Goal: Task Accomplishment & Management: Manage account settings

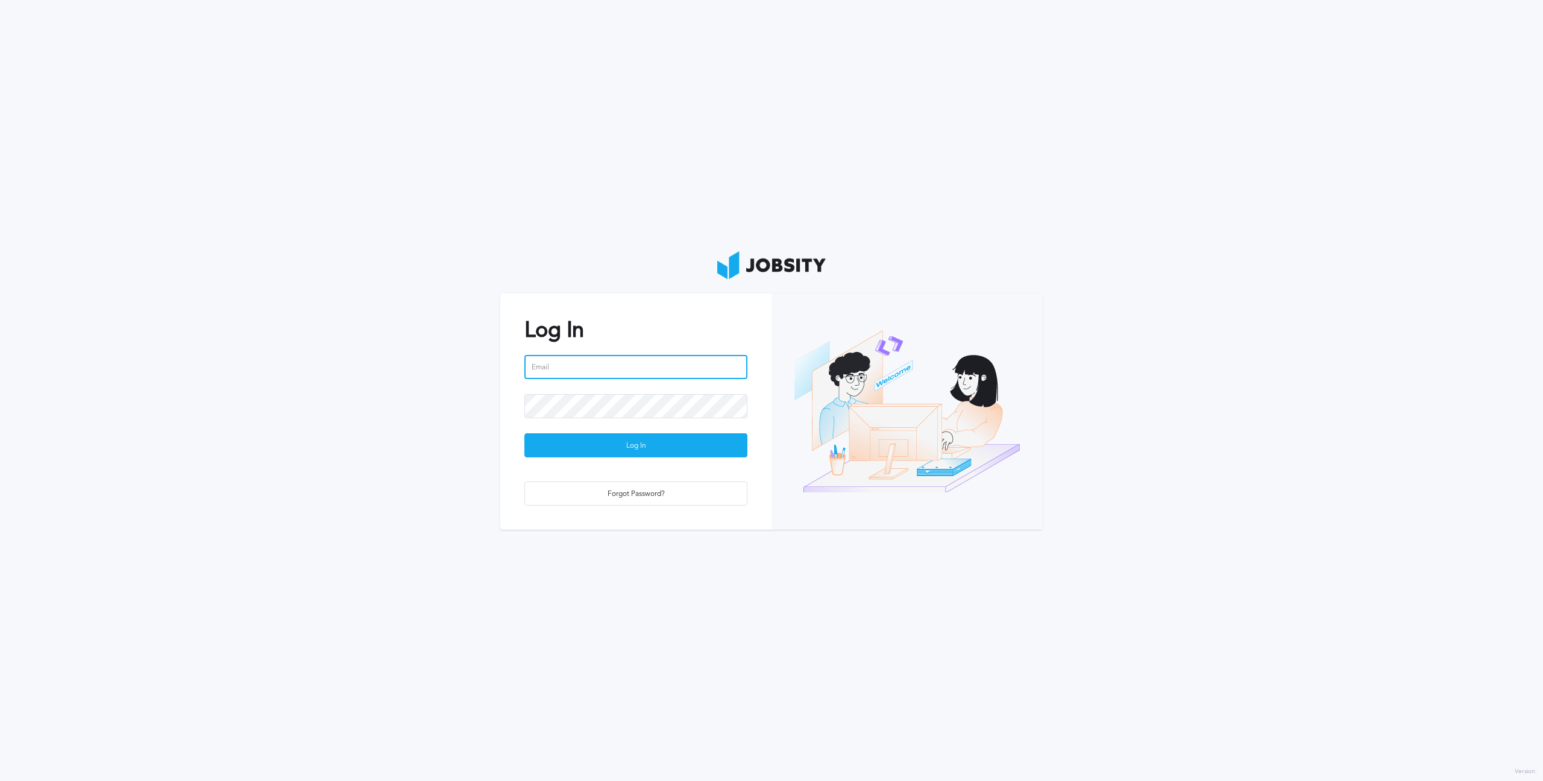
click at [557, 363] on input "email" at bounding box center [635, 367] width 223 height 24
type input "rodrake"
click at [606, 364] on input "rodrake" at bounding box center [635, 367] width 223 height 24
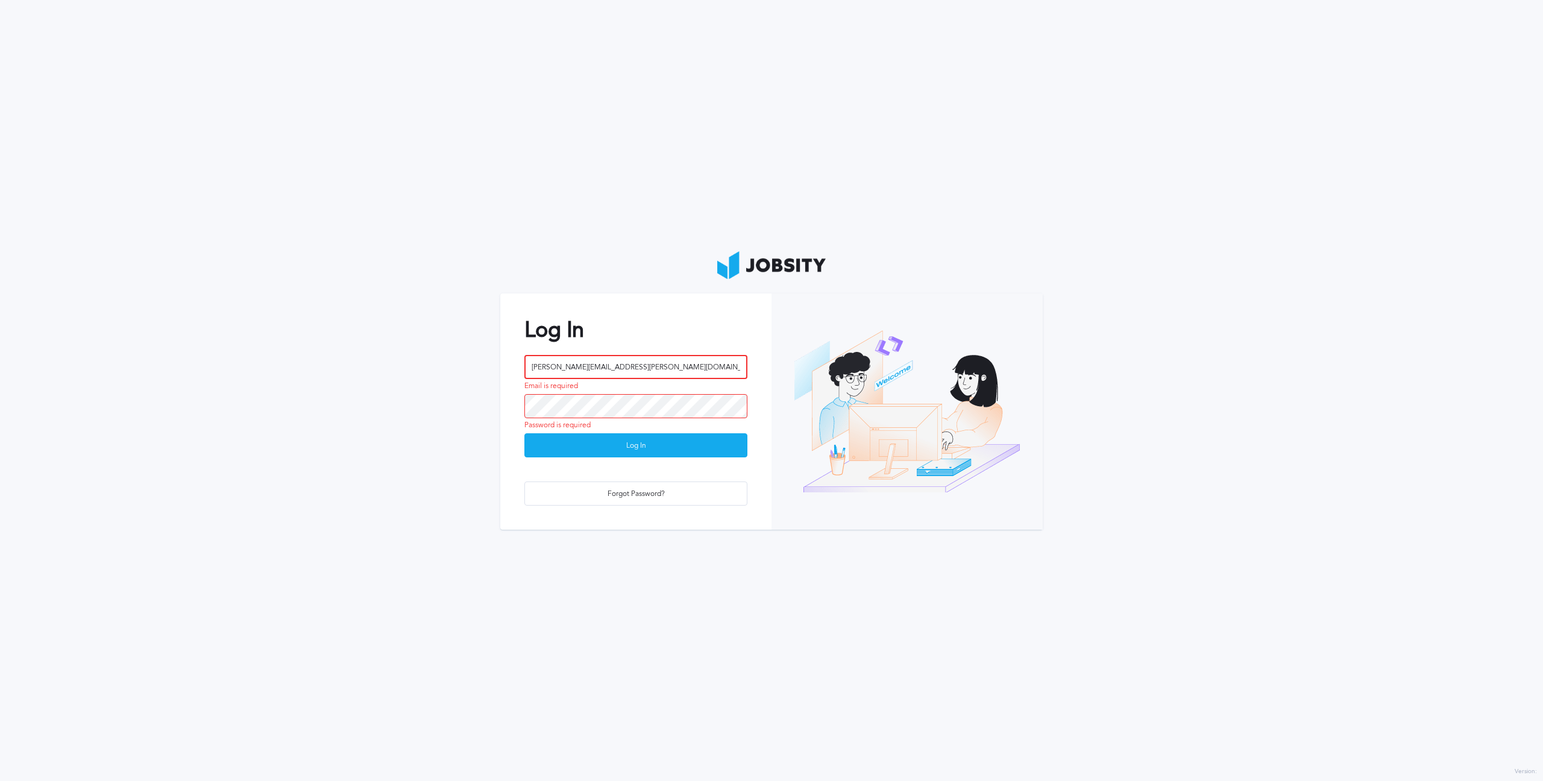
type input "[PERSON_NAME][EMAIL_ADDRESS][PERSON_NAME][DOMAIN_NAME]"
click at [615, 447] on div "Log In" at bounding box center [636, 446] width 222 height 24
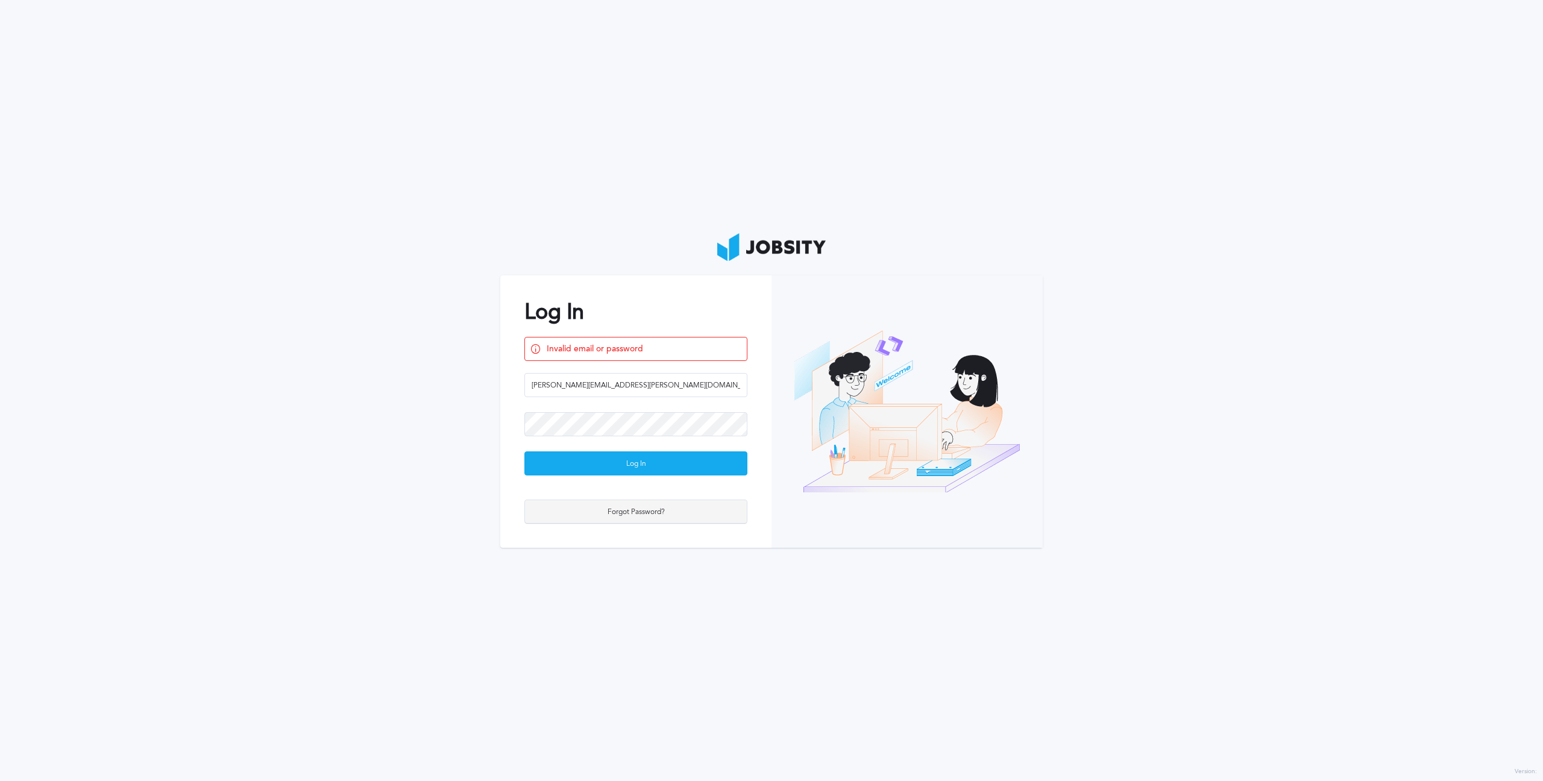
click at [607, 508] on div "Forgot Password?" at bounding box center [636, 512] width 222 height 24
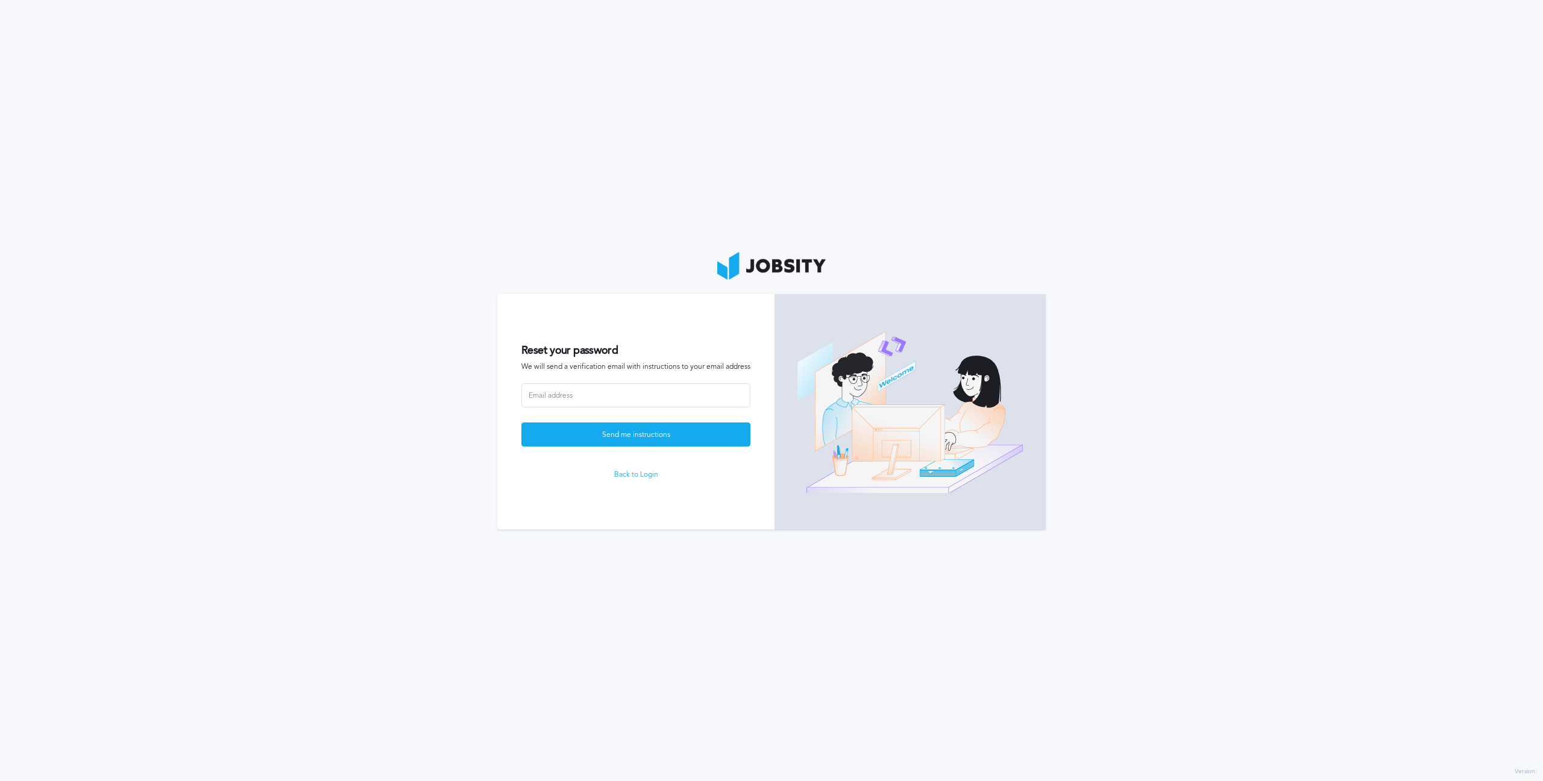
click at [632, 476] on link "Back to Login" at bounding box center [635, 475] width 229 height 8
